Goal: Contribute content

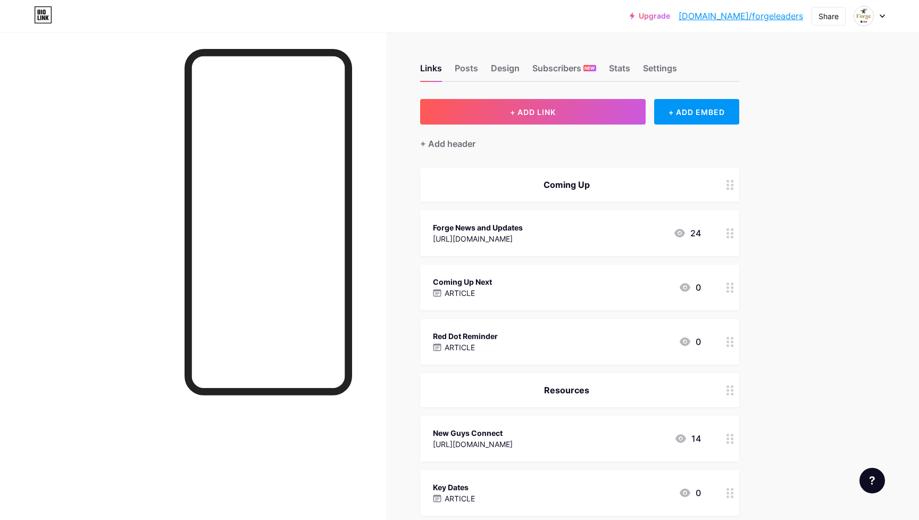
scroll to position [60, 0]
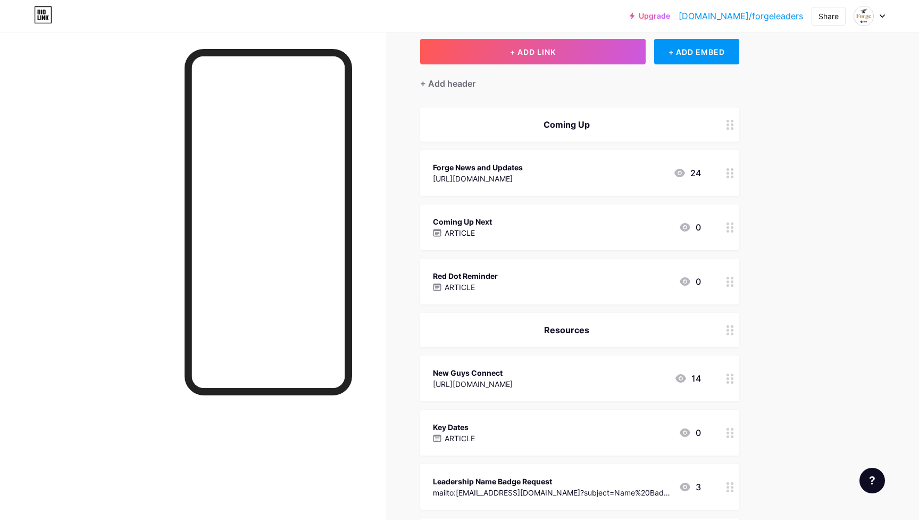
click at [545, 278] on div "Red Dot Reminder ARTICLE 0" at bounding box center [567, 281] width 268 height 24
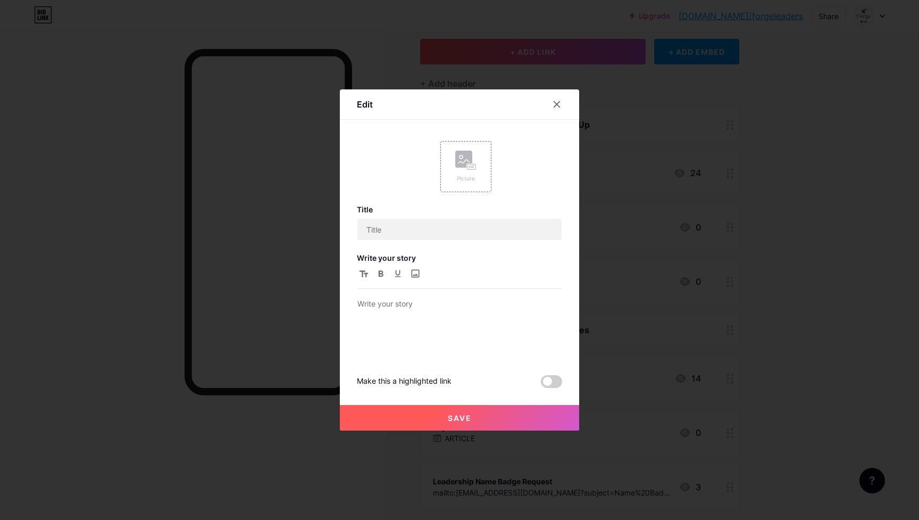
type input "Red Dot Reminder"
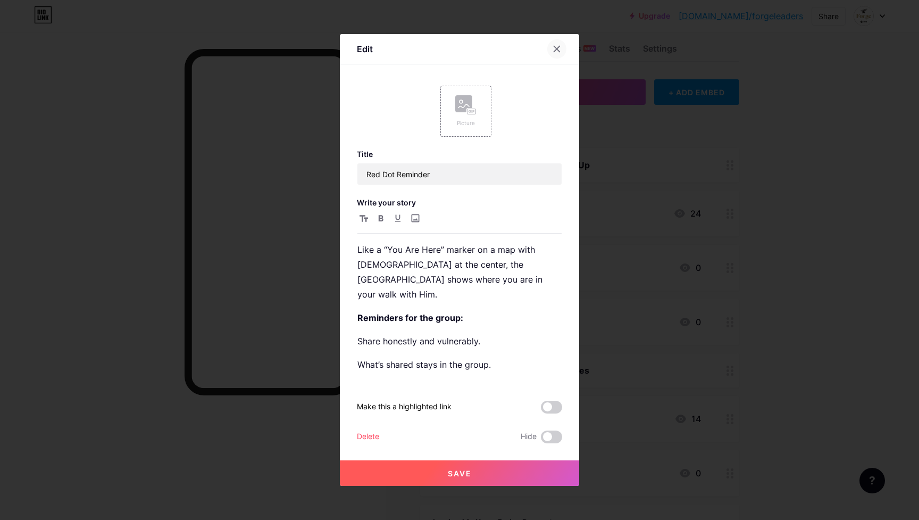
click at [554, 44] on div at bounding box center [556, 48] width 19 height 19
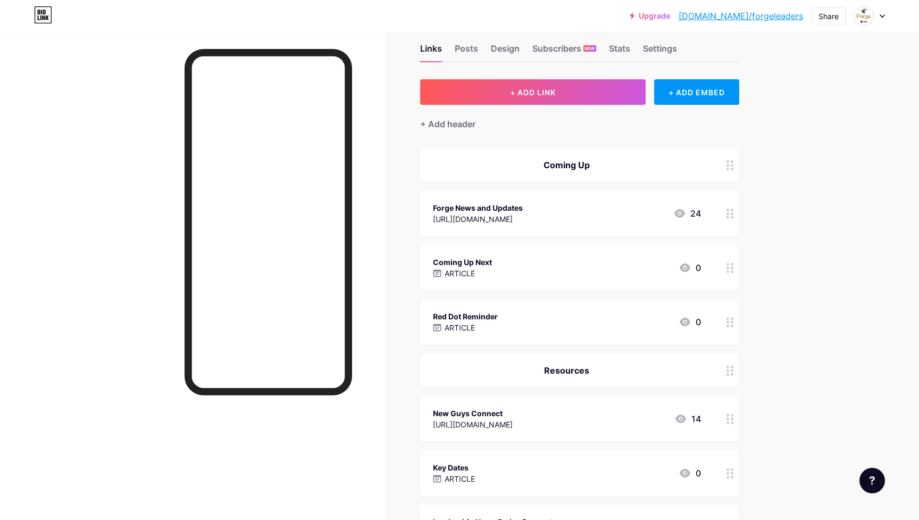
click at [608, 261] on div "Coming Up Next ARTICLE 0" at bounding box center [567, 267] width 268 height 24
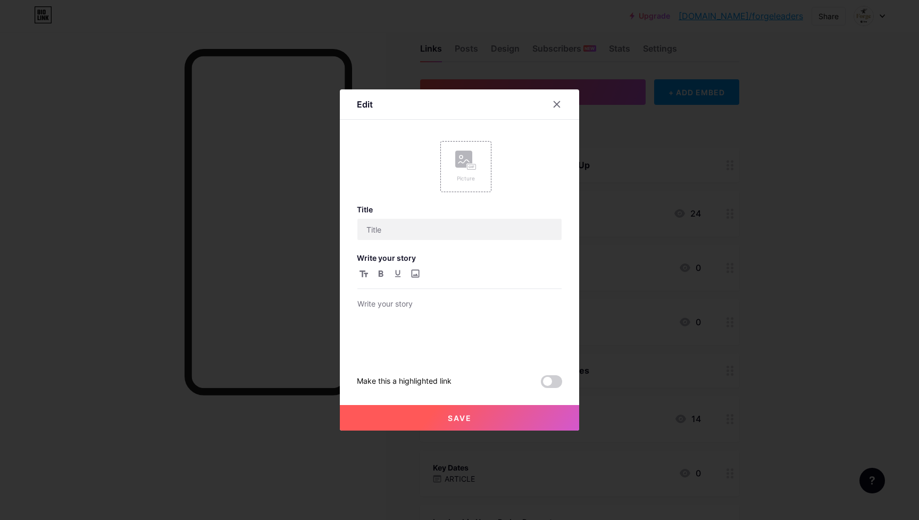
type input "Coming Up Next"
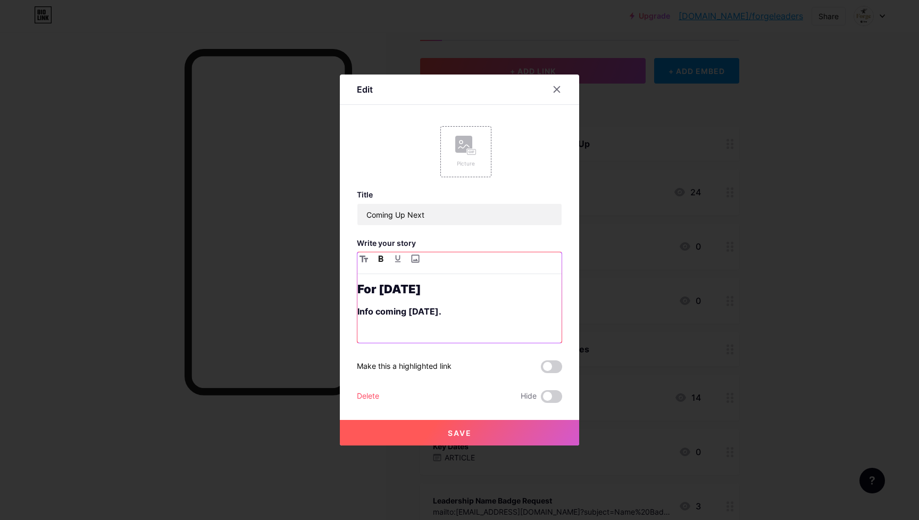
drag, startPoint x: 487, startPoint y: 306, endPoint x: 284, endPoint y: 294, distance: 203.0
click at [284, 294] on div "Edit Picture Title Coming Up Next Write your story For [DATE] Info coming [DATE…" at bounding box center [459, 260] width 919 height 520
click at [395, 307] on strong "Info coming [DATE]." at bounding box center [399, 311] width 84 height 11
drag, startPoint x: 471, startPoint y: 308, endPoint x: 278, endPoint y: 306, distance: 193.0
click at [278, 306] on div "Edit Picture Title Coming Up Next Write your story For [DATE] Info coming [DATE…" at bounding box center [459, 260] width 919 height 520
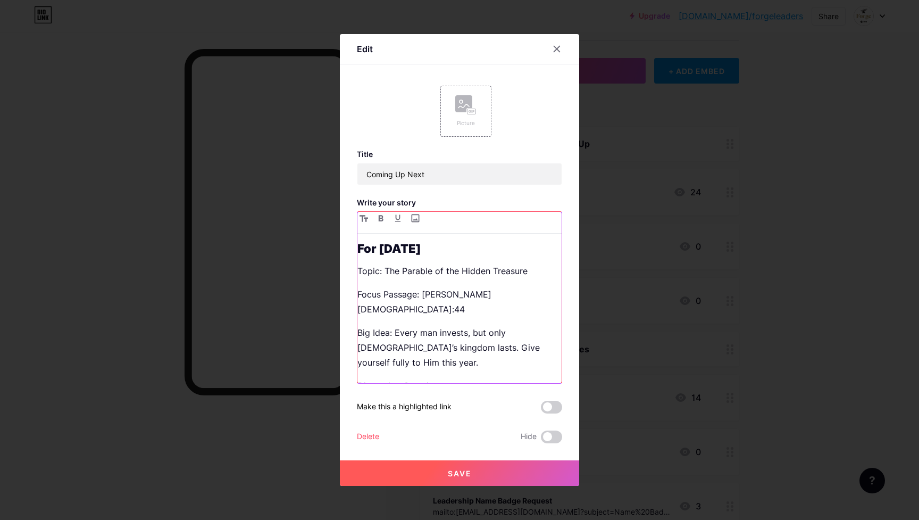
scroll to position [0, 0]
click at [375, 274] on p "Topic: The Parable of the Hidden Treasure" at bounding box center [459, 270] width 204 height 15
click at [380, 217] on icon "button" at bounding box center [380, 218] width 5 height 6
click at [373, 296] on p "Focus Passage: [PERSON_NAME][DEMOGRAPHIC_DATA]:44" at bounding box center [459, 302] width 204 height 30
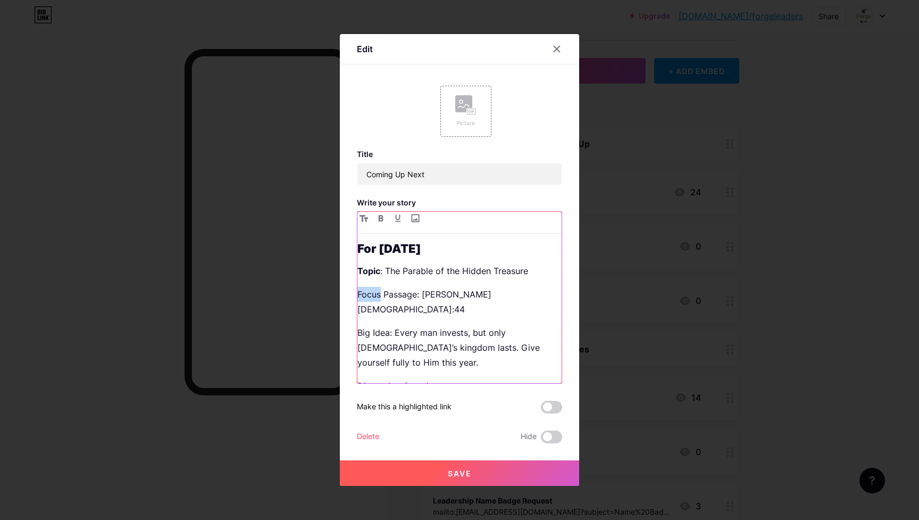
click at [373, 296] on p "Focus Passage: [PERSON_NAME][DEMOGRAPHIC_DATA]:44" at bounding box center [459, 302] width 204 height 30
click at [382, 217] on icon "button" at bounding box center [381, 218] width 5 height 6
drag, startPoint x: 391, startPoint y: 321, endPoint x: 351, endPoint y: 321, distance: 39.9
click at [351, 321] on div "Edit Picture Title Coming Up Next Write your story For [DATE] Topic : The Parab…" at bounding box center [459, 259] width 239 height 451
click at [381, 217] on icon "button" at bounding box center [381, 218] width 5 height 6
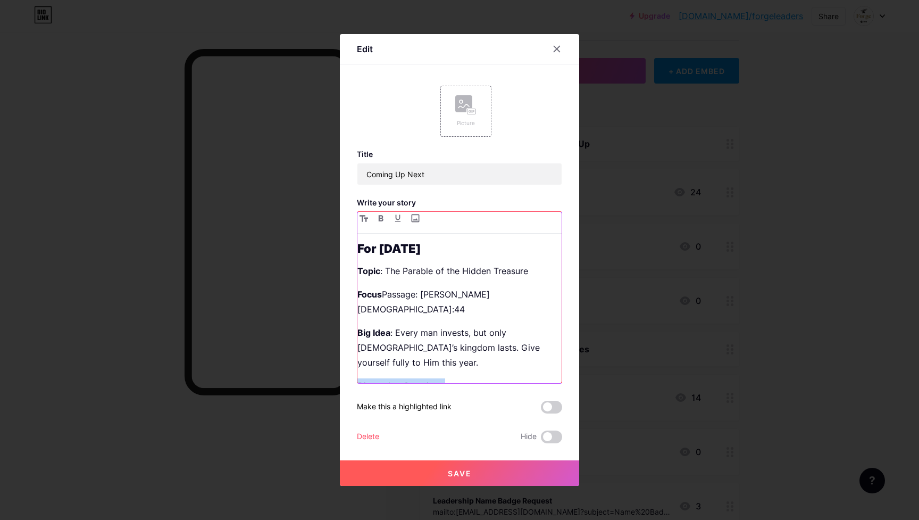
drag, startPoint x: 445, startPoint y: 356, endPoint x: 336, endPoint y: 352, distance: 109.6
click at [335, 352] on div "Edit Picture Title Coming Up Next Write your story For [DATE] Topic : The Parab…" at bounding box center [459, 260] width 919 height 520
click at [381, 215] on icon "button" at bounding box center [381, 218] width 5 height 6
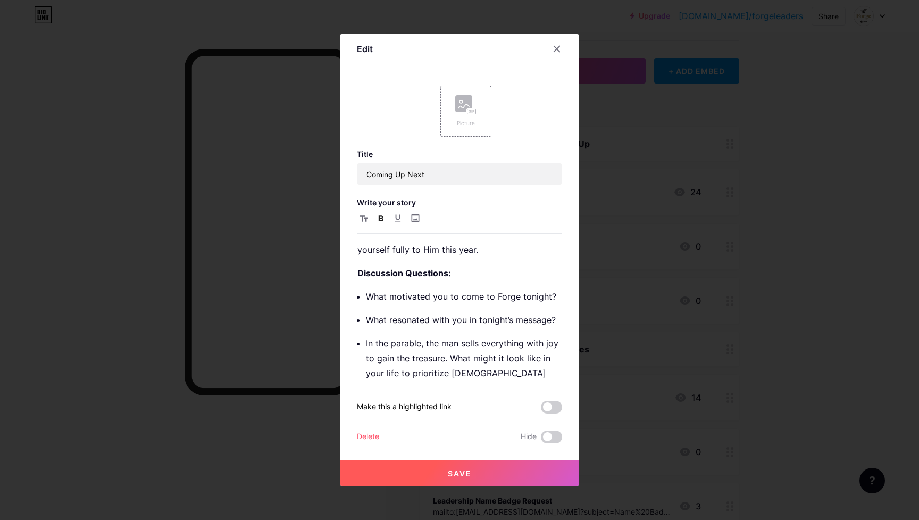
scroll to position [112, 0]
click at [462, 473] on span "Save" at bounding box center [460, 472] width 24 height 9
